Goal: Transaction & Acquisition: Download file/media

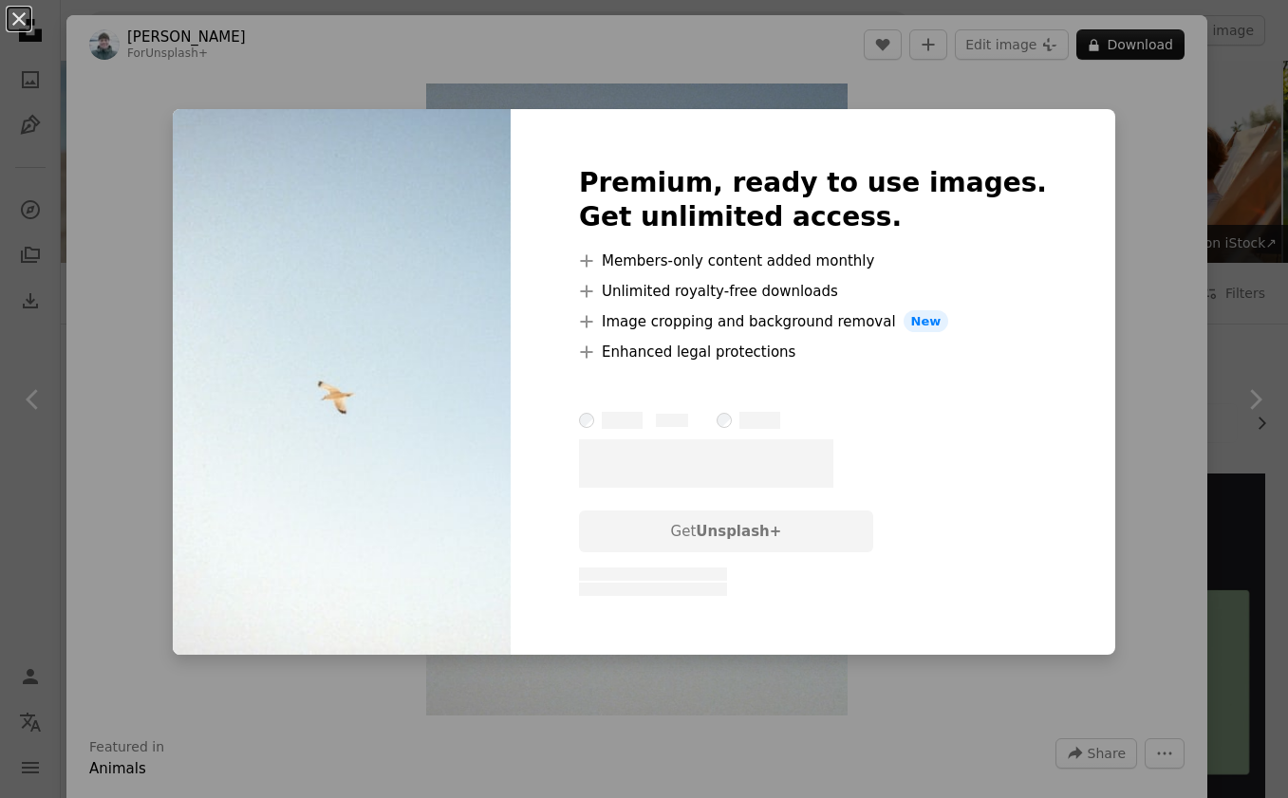
scroll to position [10352, 0]
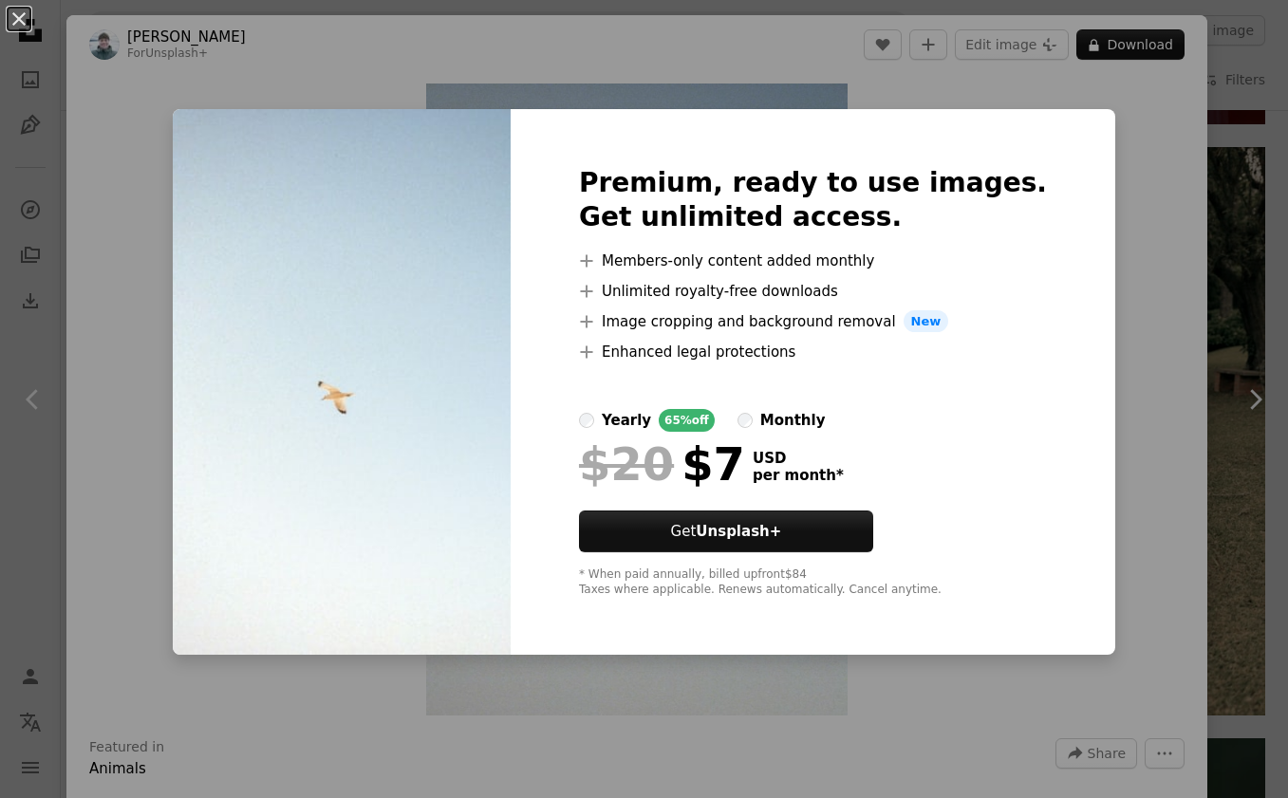
click at [1238, 107] on div "An X shape Premium, ready to use images. Get unlimited access. A plus sign Memb…" at bounding box center [644, 399] width 1288 height 798
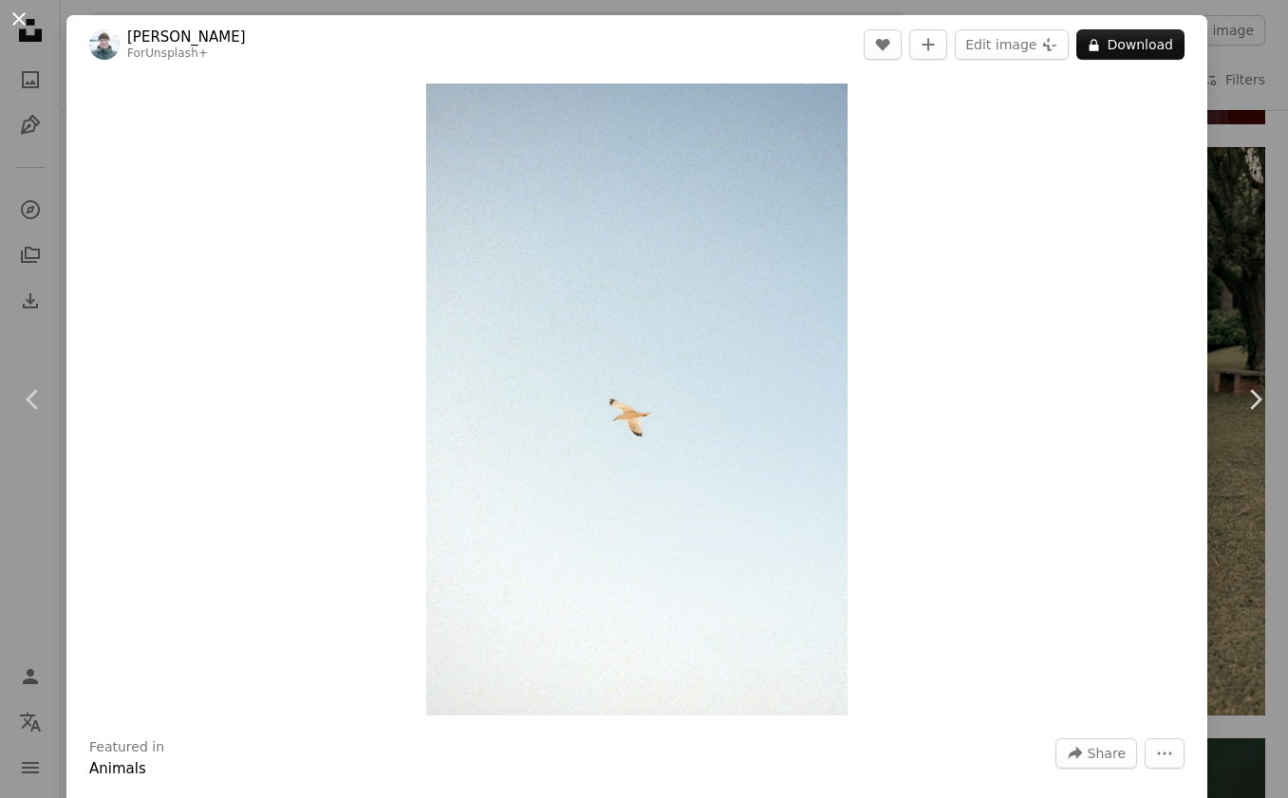
click at [24, 27] on button "An X shape" at bounding box center [19, 19] width 23 height 23
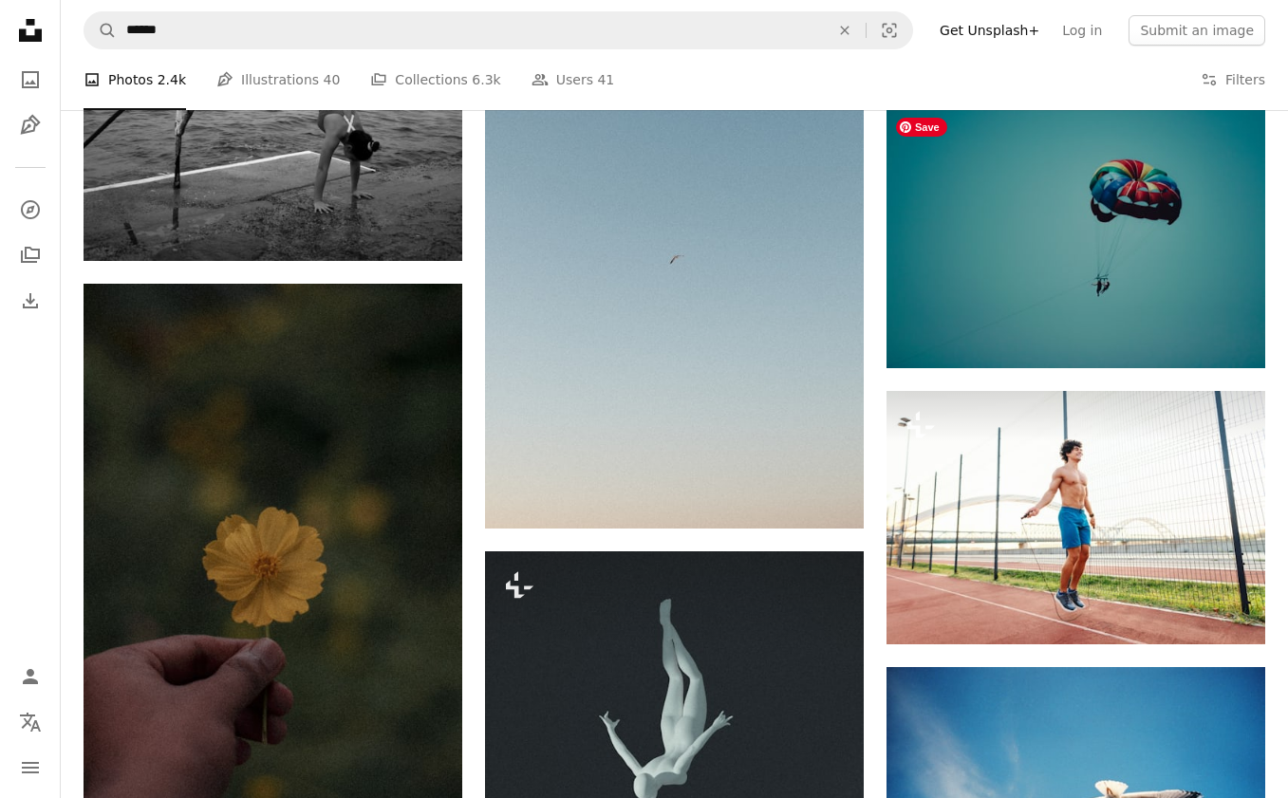
scroll to position [13548, 0]
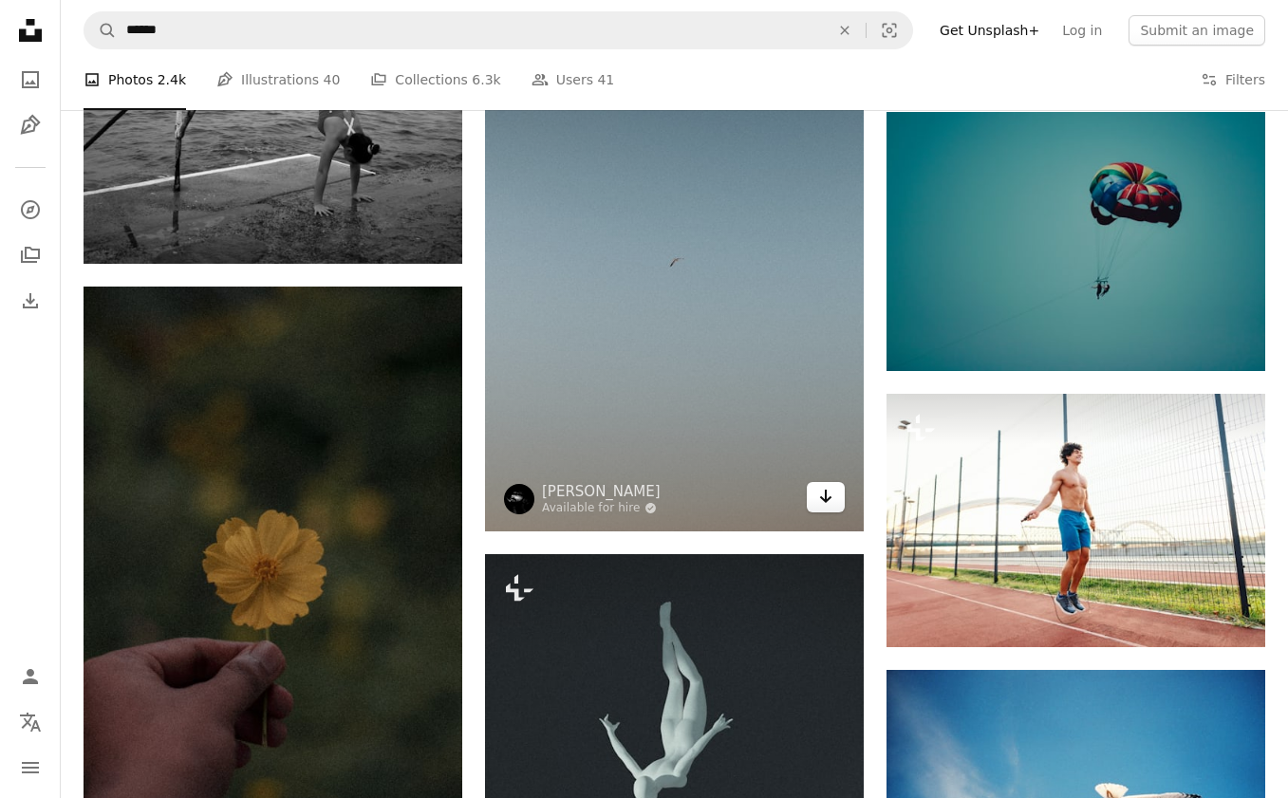
click at [835, 502] on link "Arrow pointing down" at bounding box center [826, 497] width 38 height 30
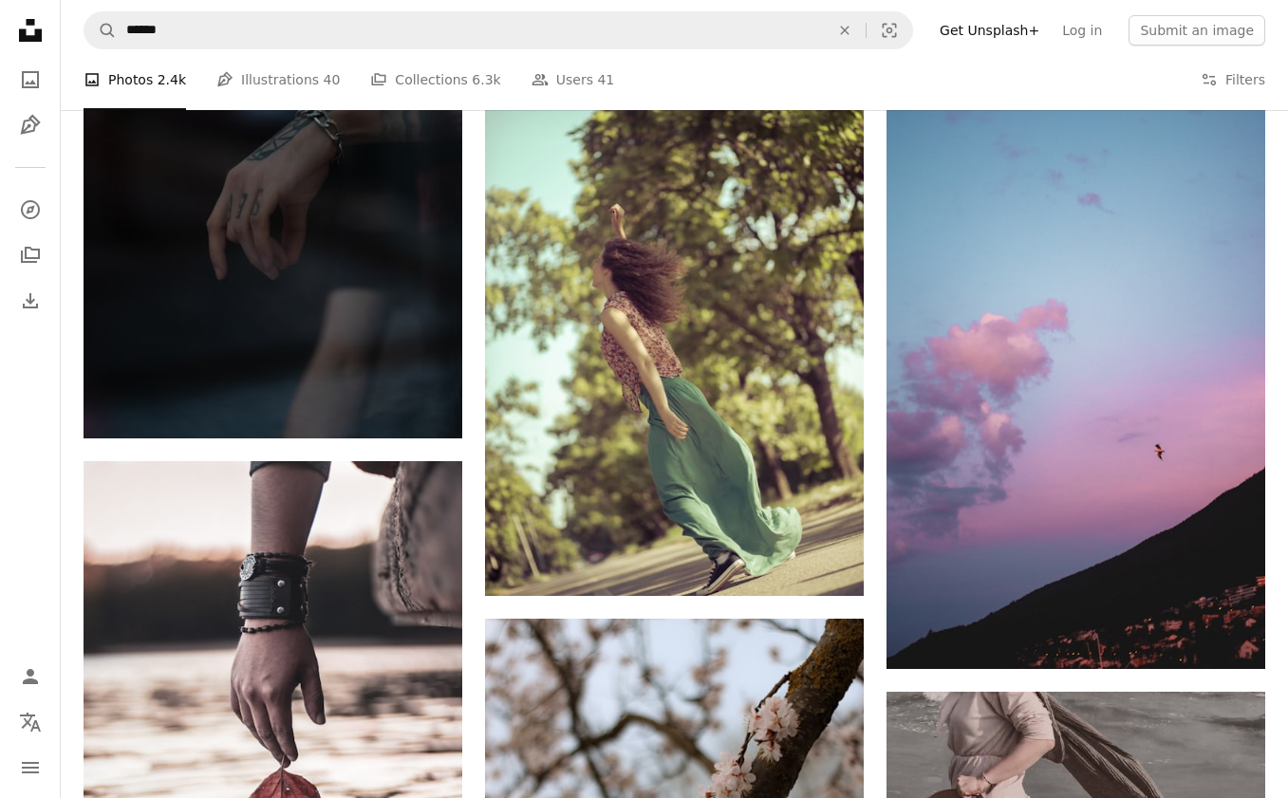
scroll to position [16583, 0]
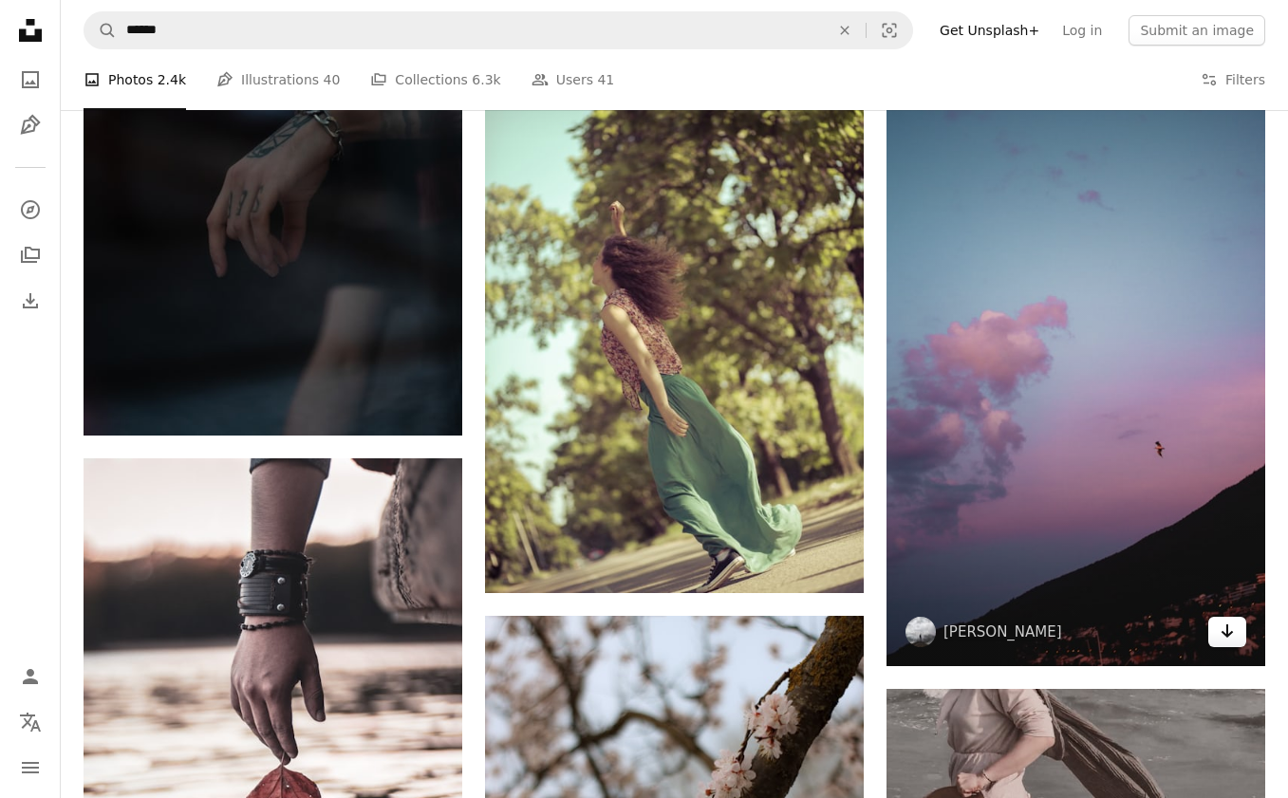
click at [1233, 633] on icon "Arrow pointing down" at bounding box center [1227, 631] width 15 height 23
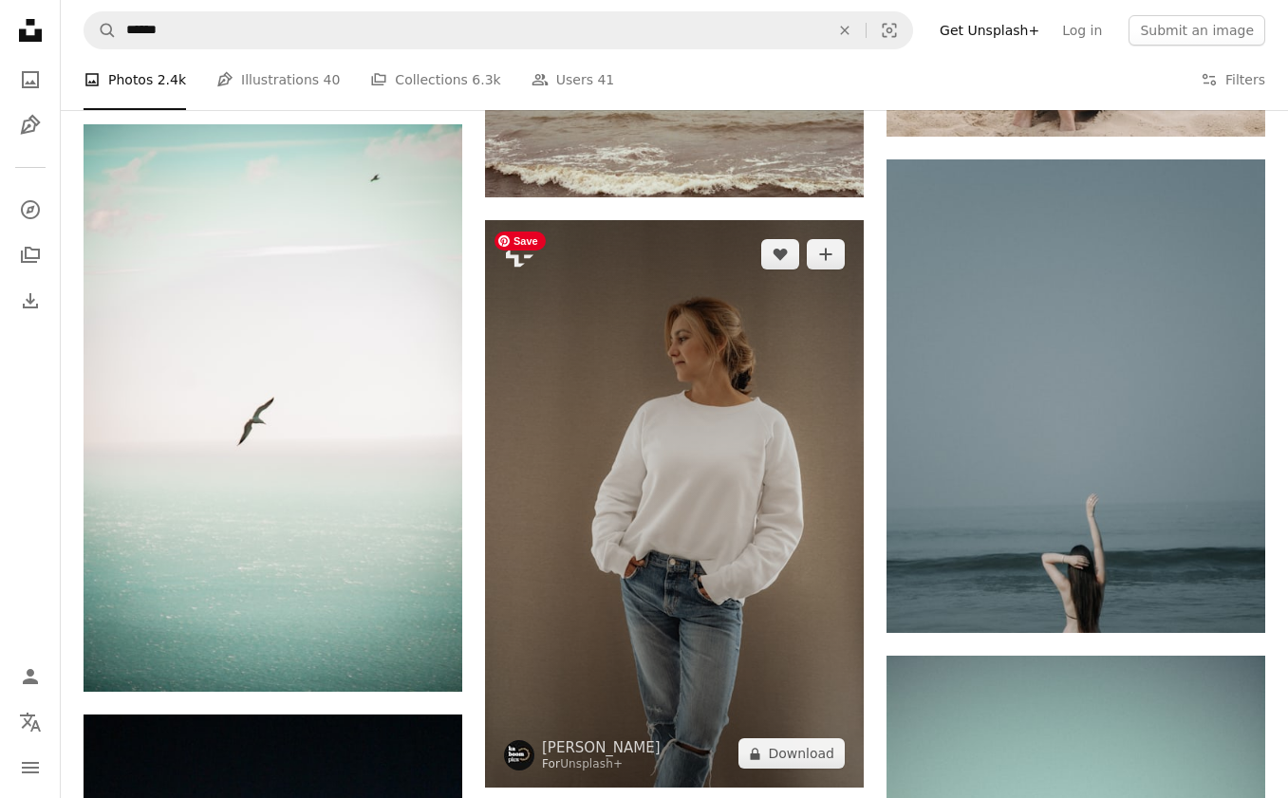
scroll to position [19217, 0]
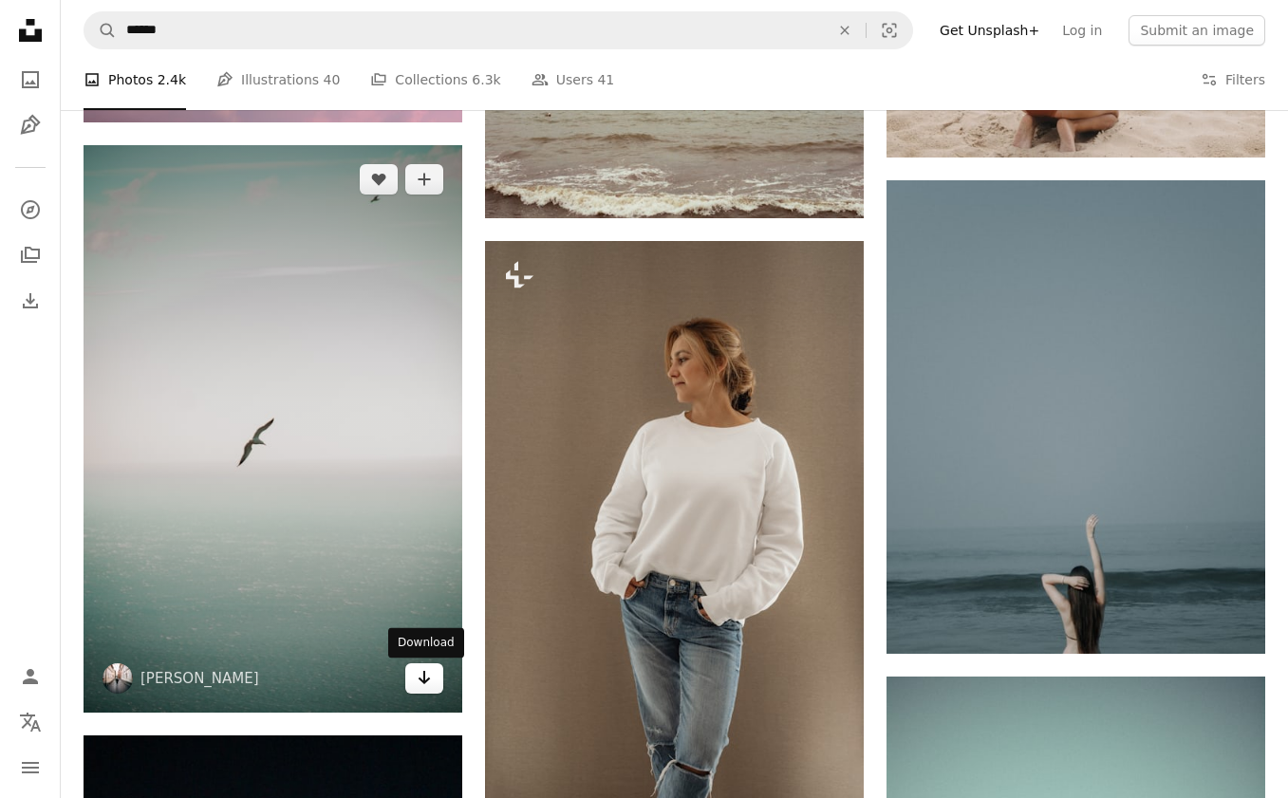
click at [433, 691] on link "Arrow pointing down" at bounding box center [424, 678] width 38 height 30
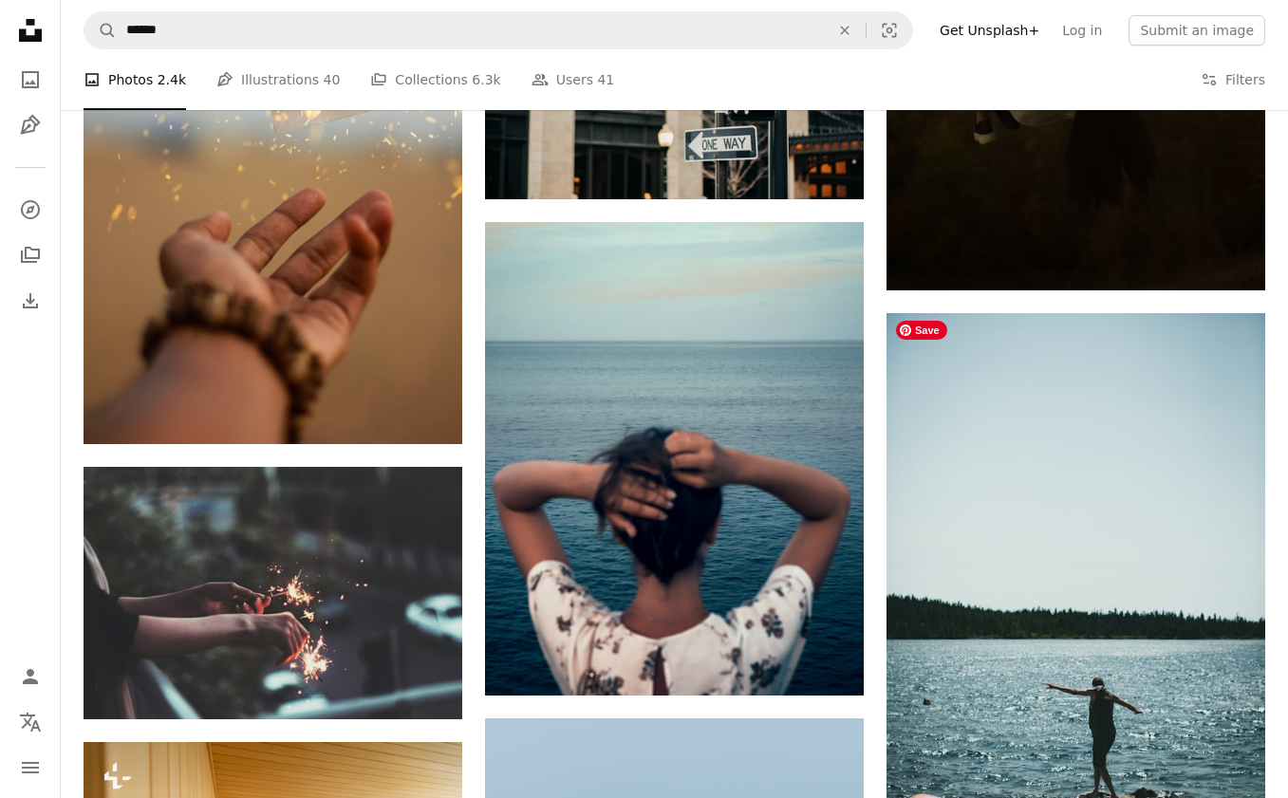
scroll to position [21641, 0]
